Goal: Task Accomplishment & Management: Manage account settings

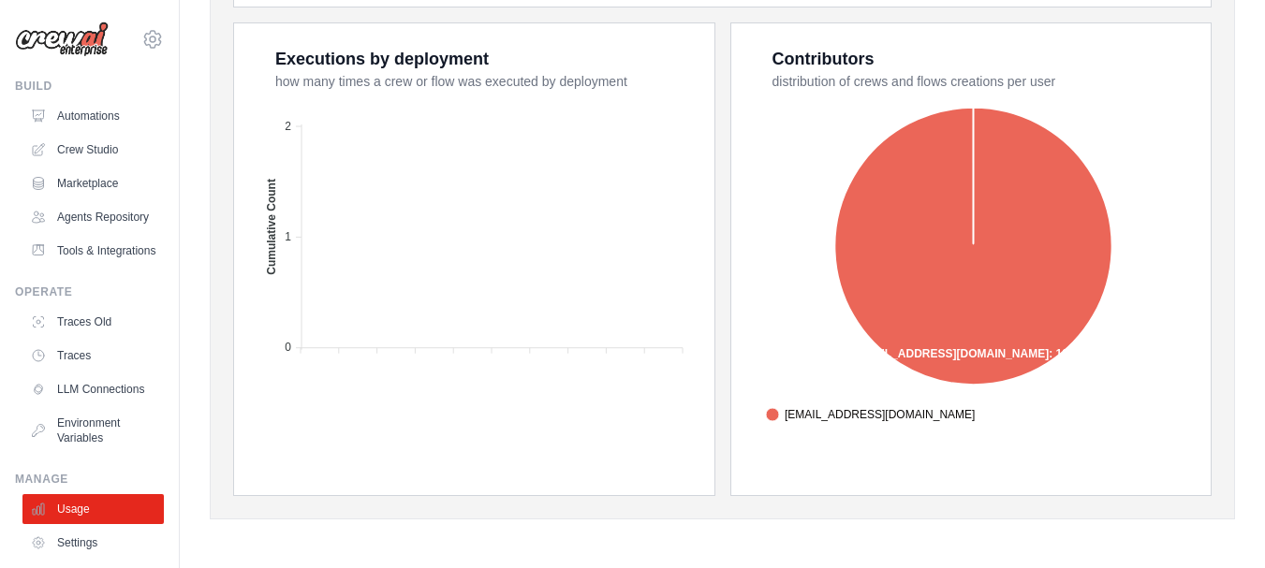
scroll to position [134, 0]
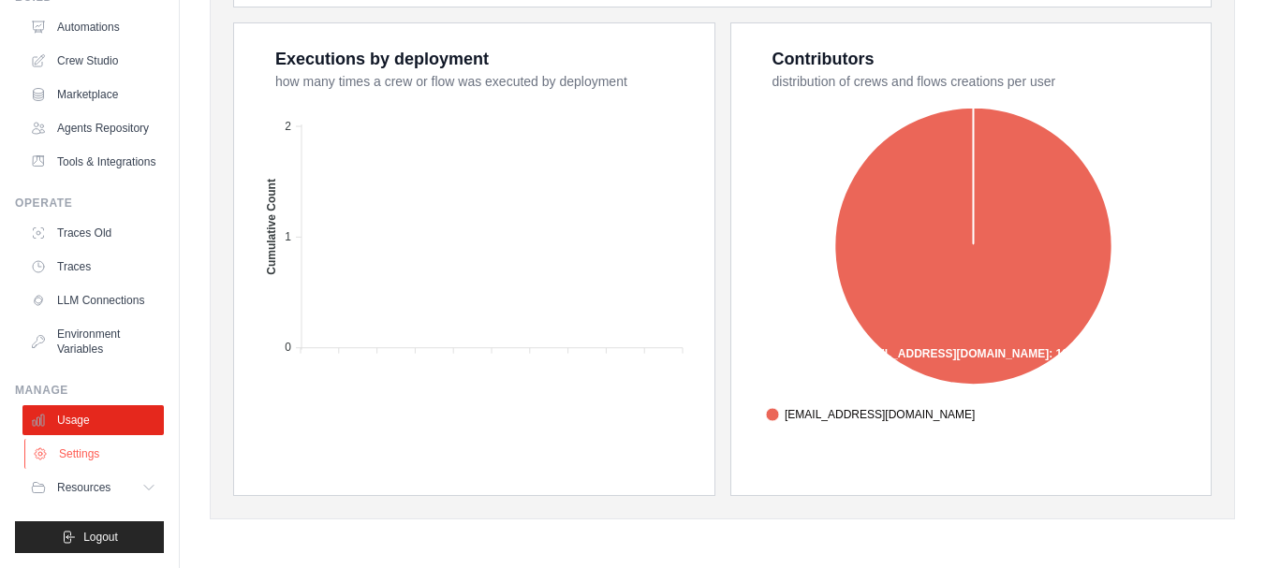
click at [96, 452] on link "Settings" at bounding box center [94, 454] width 141 height 30
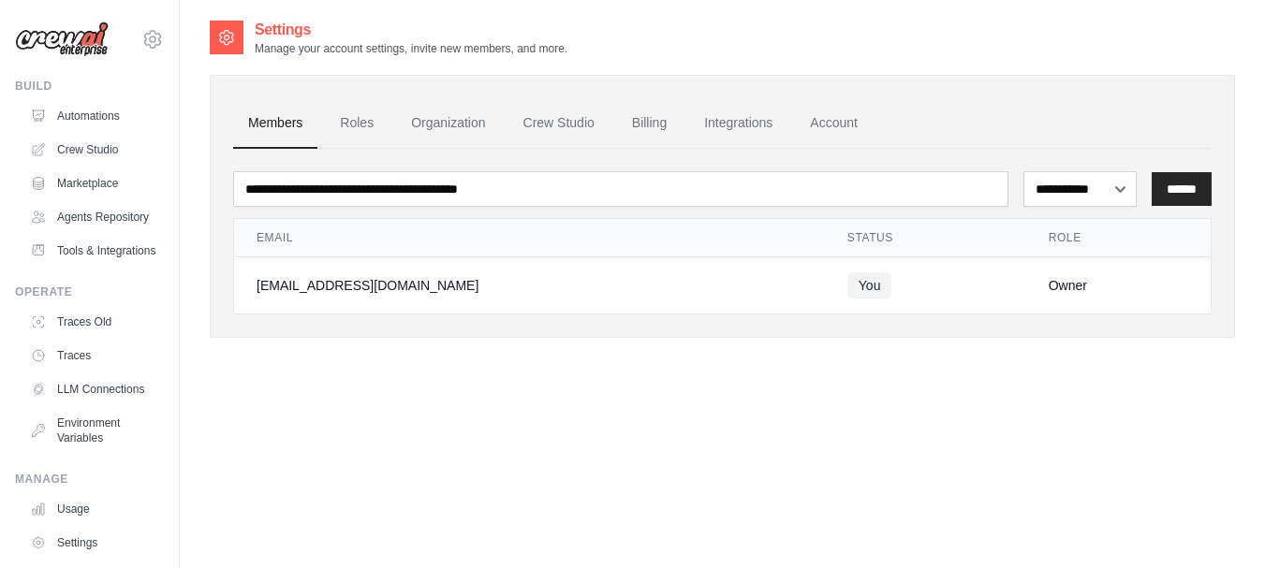
scroll to position [134, 0]
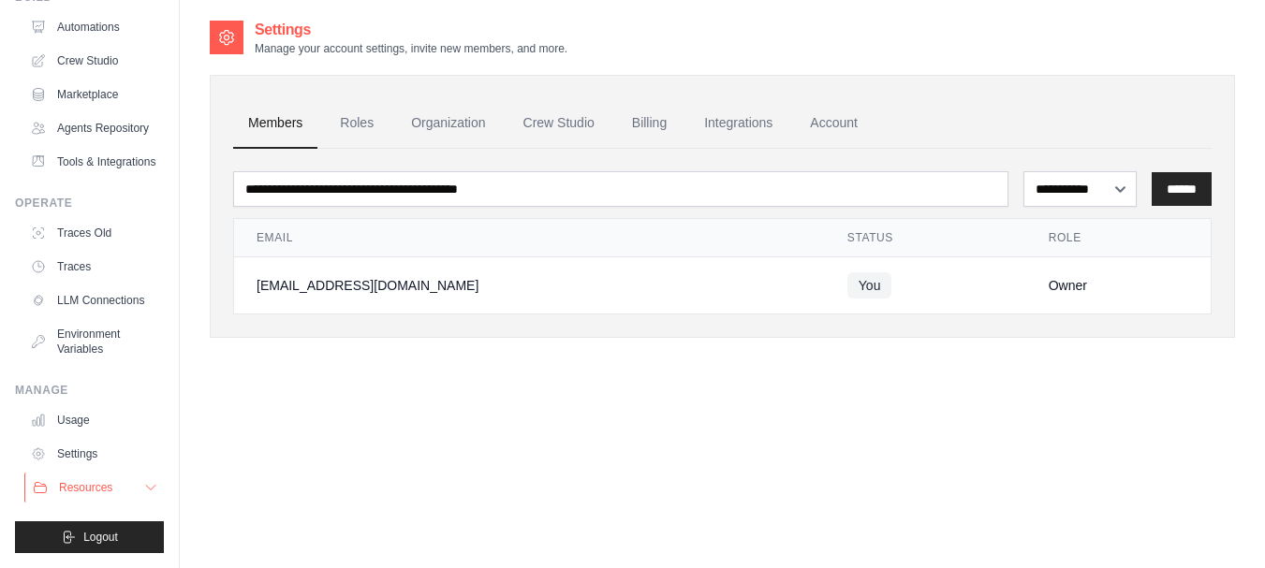
click at [143, 486] on icon at bounding box center [150, 487] width 15 height 15
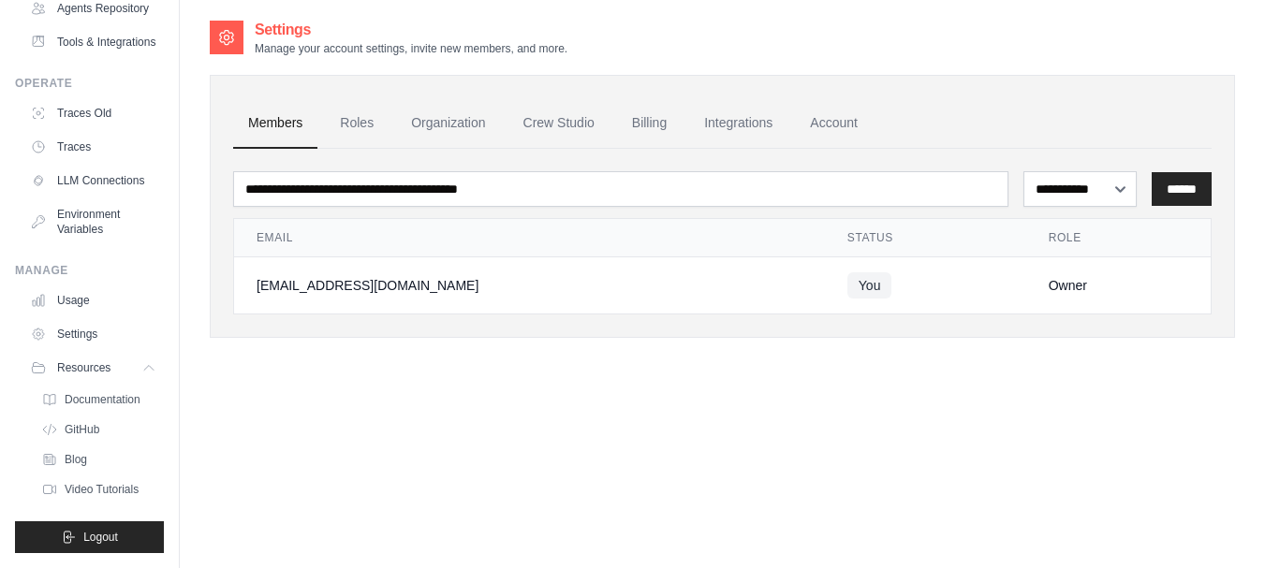
scroll to position [254, 0]
click at [832, 122] on link "Account" at bounding box center [834, 123] width 78 height 51
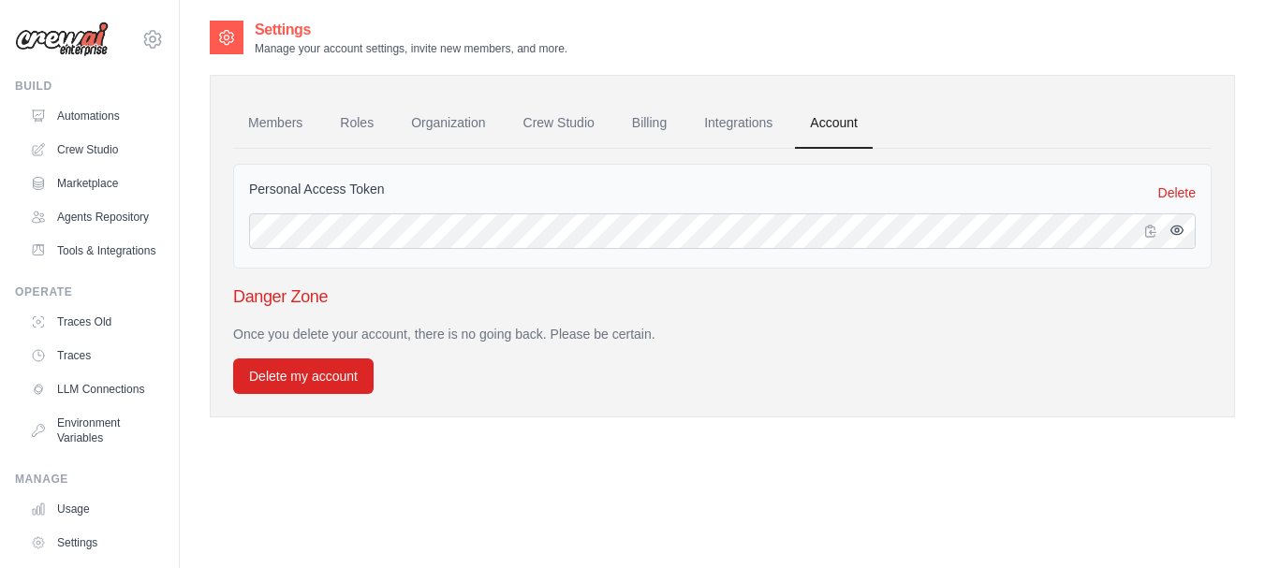
click at [1180, 230] on icon "button" at bounding box center [1177, 230] width 15 height 15
click at [816, 260] on div "Personal Access Token Delete" at bounding box center [722, 216] width 979 height 105
click at [1177, 232] on icon "button" at bounding box center [1177, 230] width 15 height 15
click at [86, 266] on link "Tools & Integrations" at bounding box center [94, 251] width 141 height 30
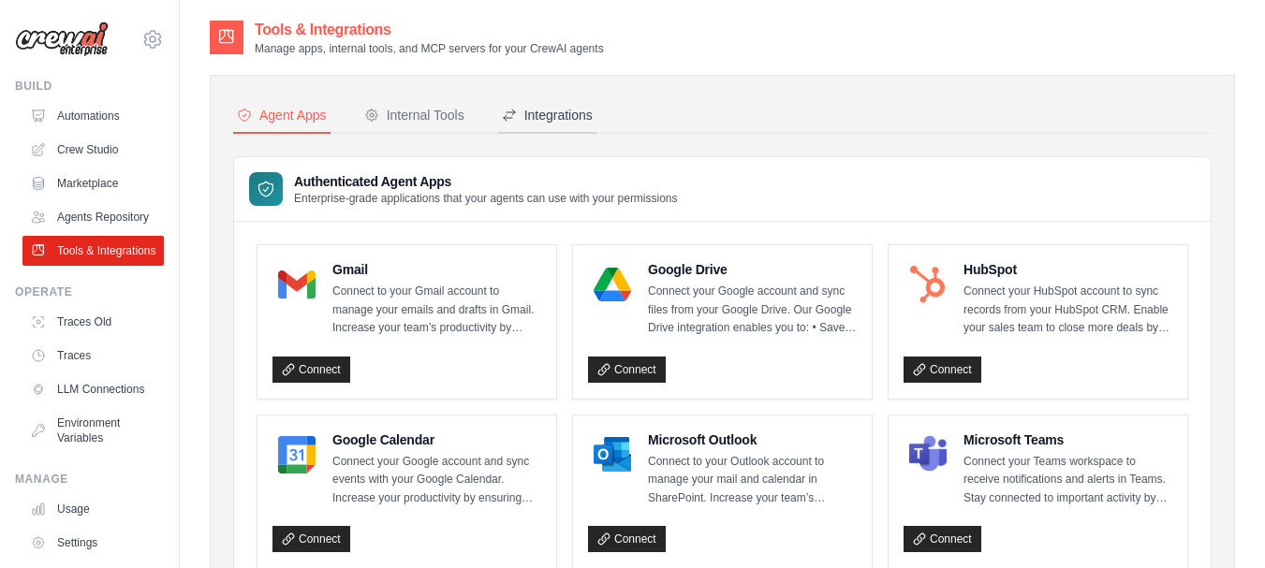
click at [553, 111] on div "Integrations" at bounding box center [547, 115] width 91 height 19
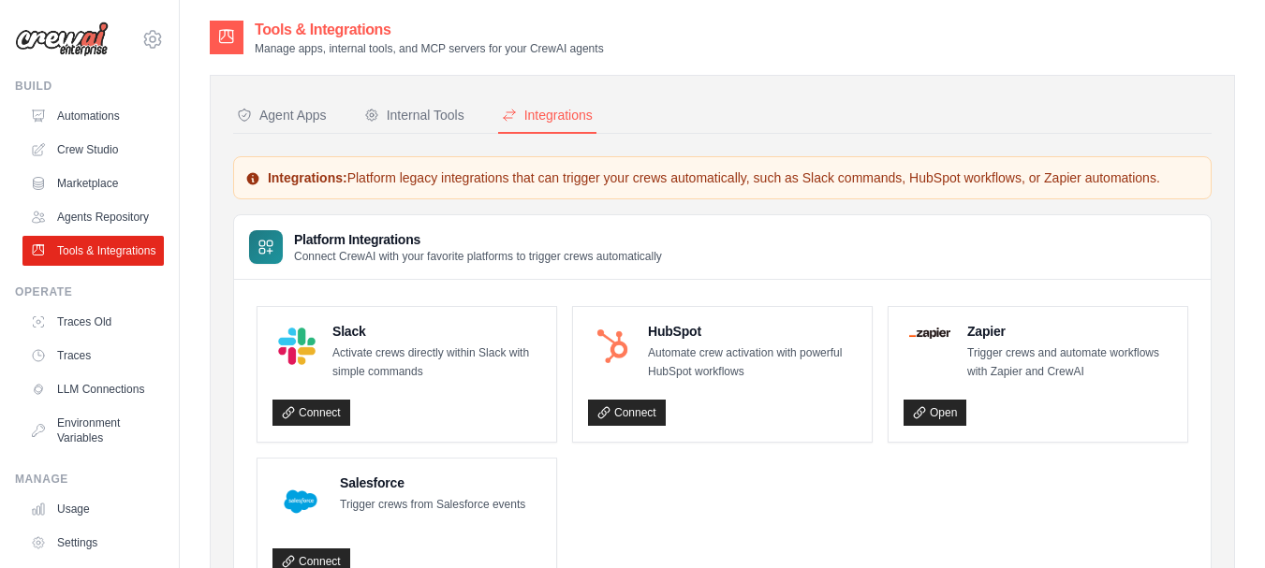
click at [251, 175] on icon at bounding box center [253, 179] width 12 height 12
click at [278, 115] on div "Agent Apps" at bounding box center [282, 115] width 90 height 19
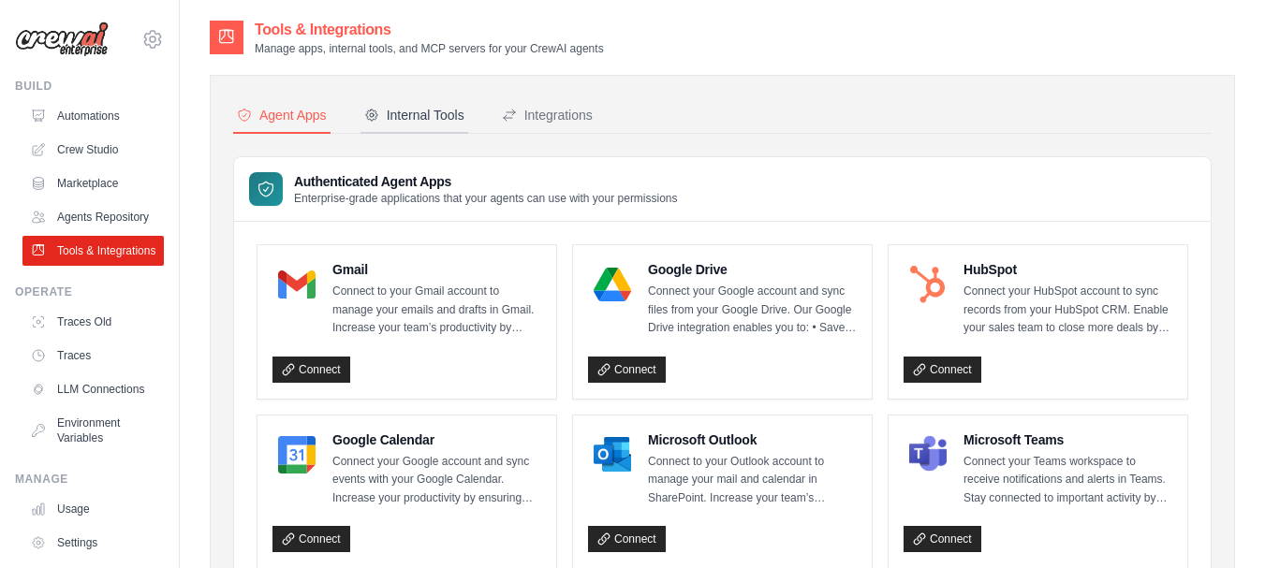
click at [438, 116] on div "Internal Tools" at bounding box center [414, 115] width 100 height 19
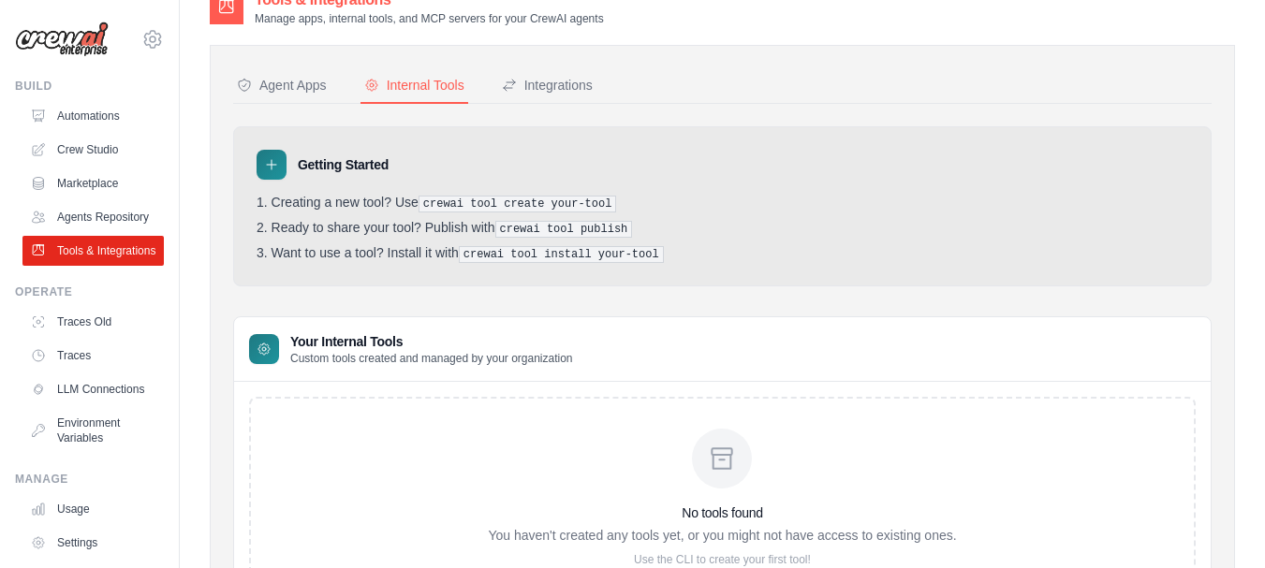
scroll to position [29, 0]
click at [581, 86] on div "Integrations" at bounding box center [547, 86] width 91 height 19
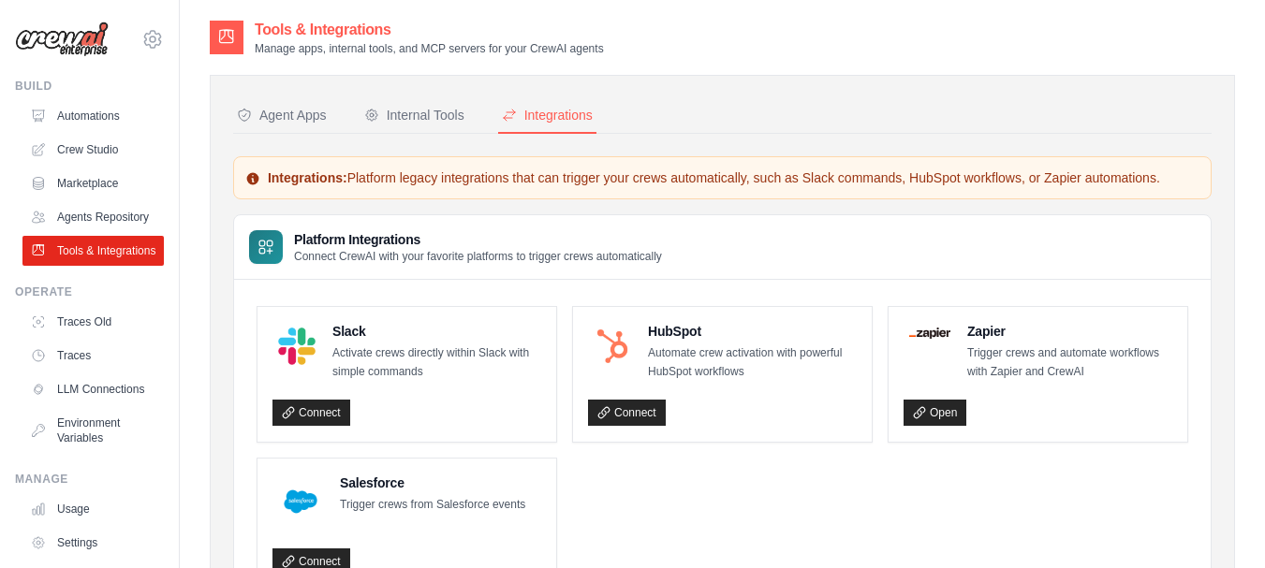
scroll to position [134, 0]
